Goal: Information Seeking & Learning: Understand process/instructions

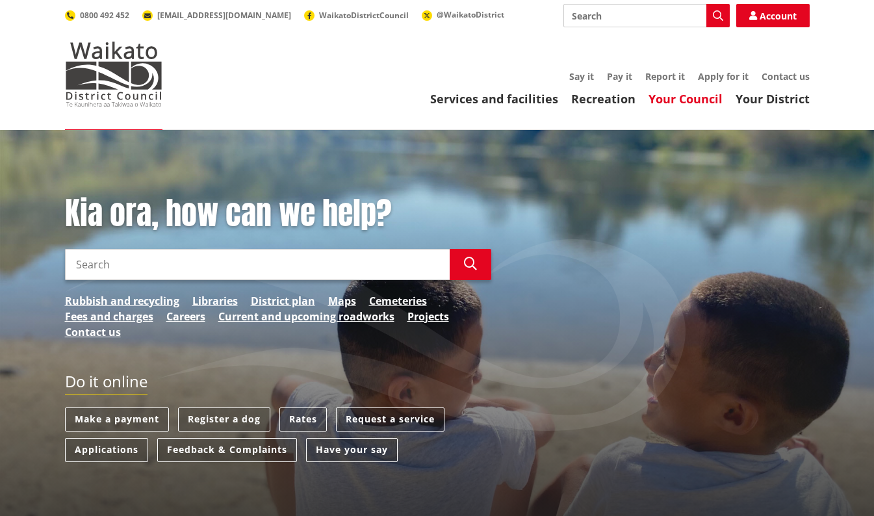
click at [685, 101] on link "Your Council" at bounding box center [686, 99] width 74 height 16
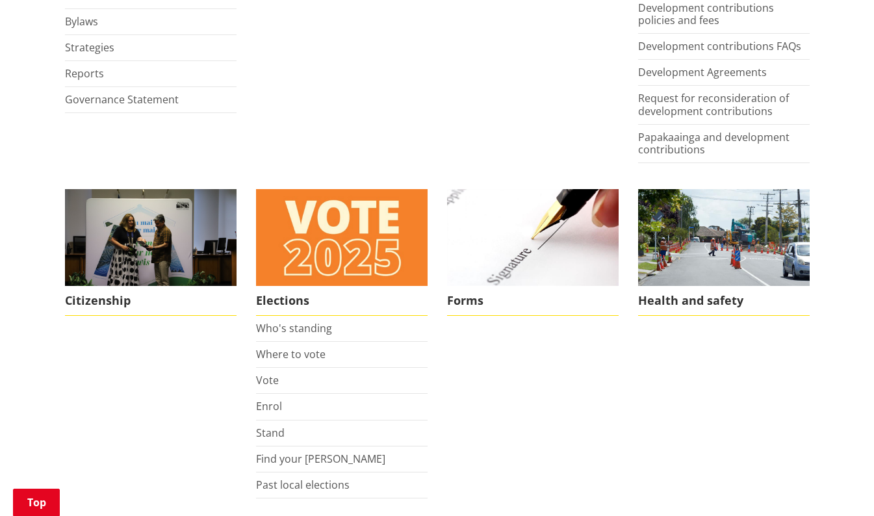
scroll to position [814, 0]
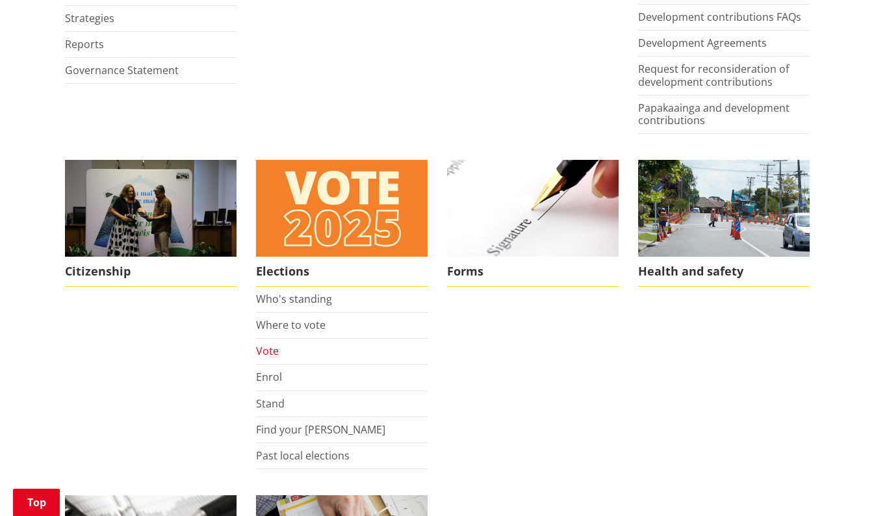
click at [261, 350] on link "Vote" at bounding box center [267, 351] width 23 height 14
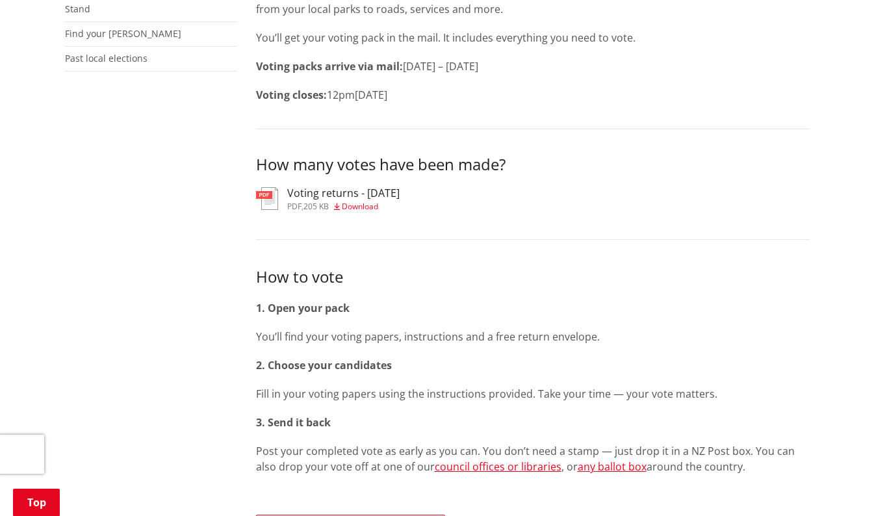
scroll to position [387, 0]
